Goal: Contribute content

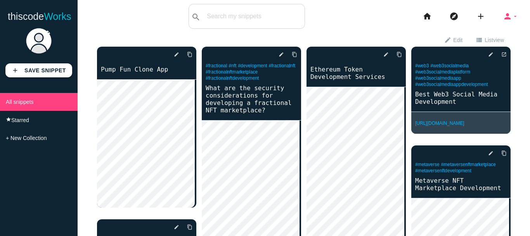
click at [512, 18] on icon "arrow_drop_down" at bounding box center [515, 16] width 6 height 25
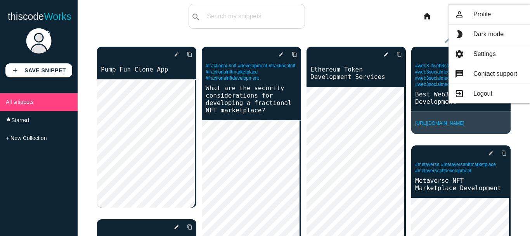
click at [335, 18] on div "thiscodeworks search All: All: Code: Title: Tag: All: Code: Title: Tag: search …" at bounding box center [265, 16] width 530 height 25
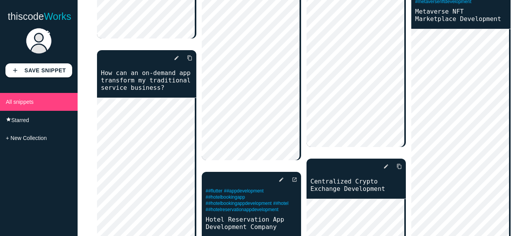
scroll to position [194, 0]
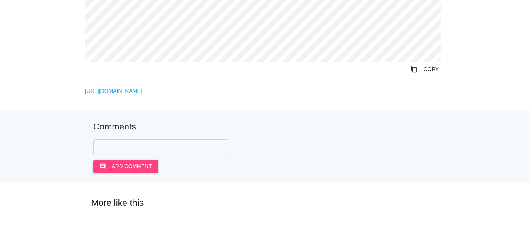
scroll to position [175, 0]
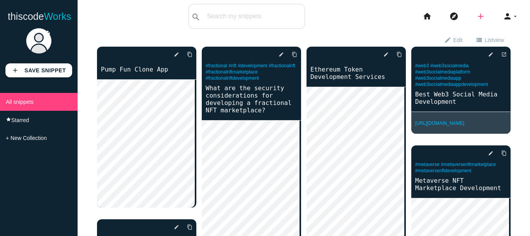
click at [479, 13] on icon "add" at bounding box center [480, 16] width 9 height 25
click at [478, 16] on icon "code" at bounding box center [481, 13] width 9 height 9
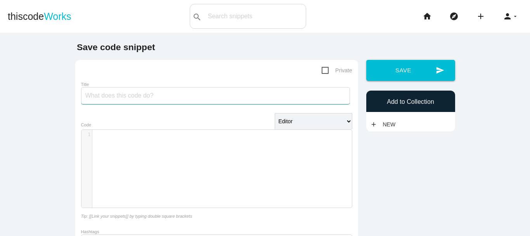
click at [173, 98] on input "Title" at bounding box center [215, 95] width 269 height 17
paste input "How do I assess the experience and expertise of a Solidity development company?"
type input "How do I assess the experience and expertise of a Solidity development company?"
click at [161, 149] on div "​ x 1 ​" at bounding box center [222, 174] width 282 height 89
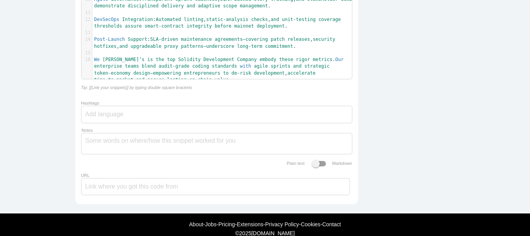
scroll to position [268, 0]
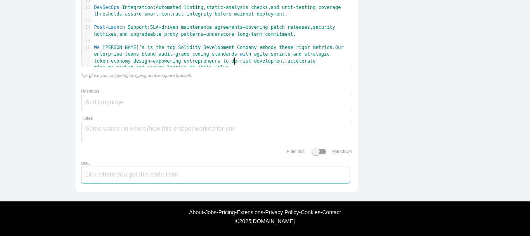
click at [197, 168] on input "URL" at bounding box center [215, 174] width 269 height 17
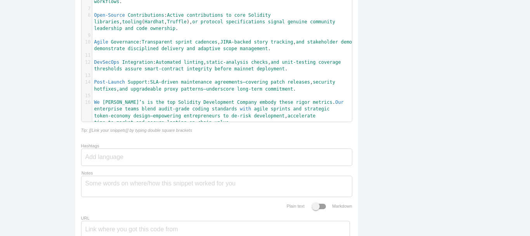
scroll to position [259, 0]
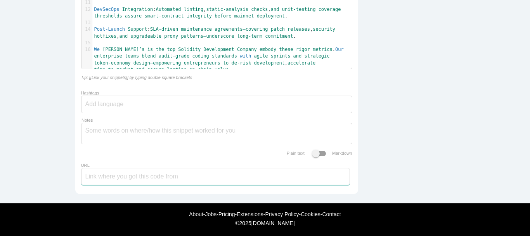
paste input "https://maticz.com/solidity-development-company"
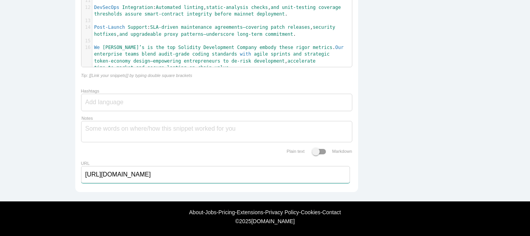
scroll to position [268, 0]
type input "https://maticz.com/solidity-development-company"
click at [267, 97] on div at bounding box center [216, 102] width 271 height 17
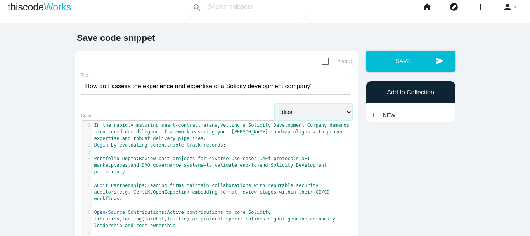
click at [315, 110] on select "Editor HTML Editor Javascript Editor PHP Editor Python Editor" at bounding box center [314, 112] width 78 height 16
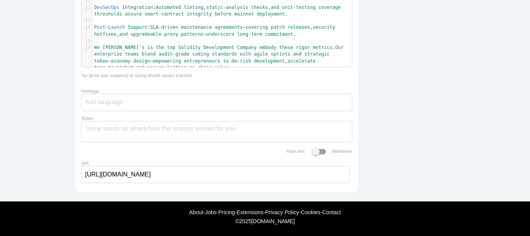
scroll to position [0, 0]
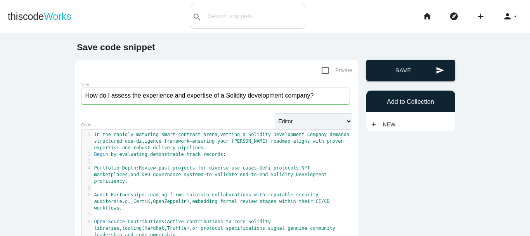
click at [385, 74] on button "send Save" at bounding box center [410, 70] width 89 height 21
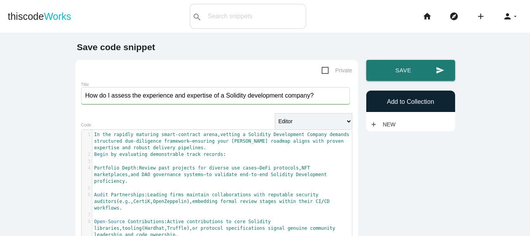
scroll to position [268, 0]
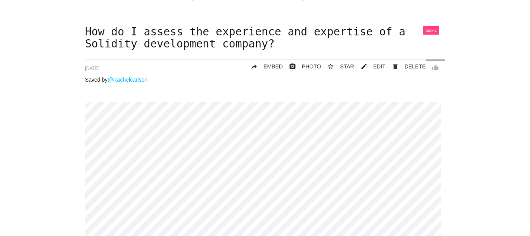
scroll to position [26, 0]
